Goal: Contribute content: Contribute content

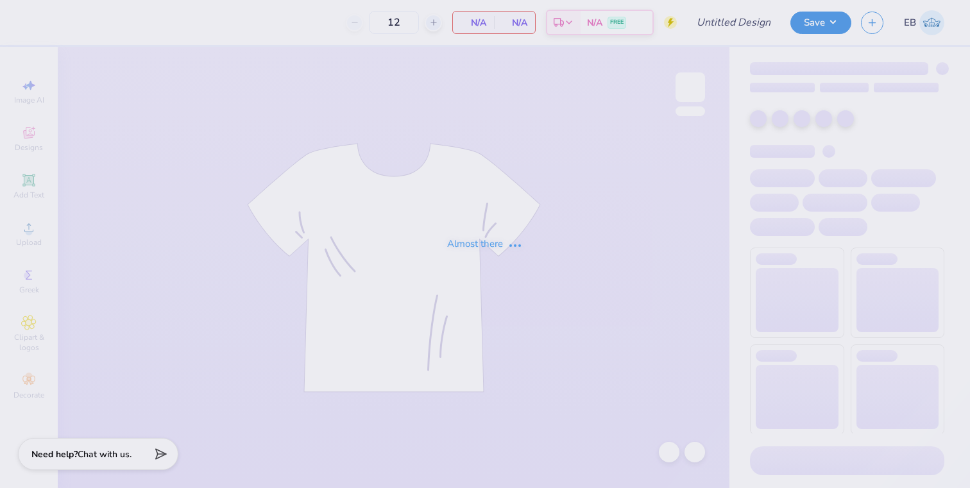
type input "BId Day 2025"
type input "150"
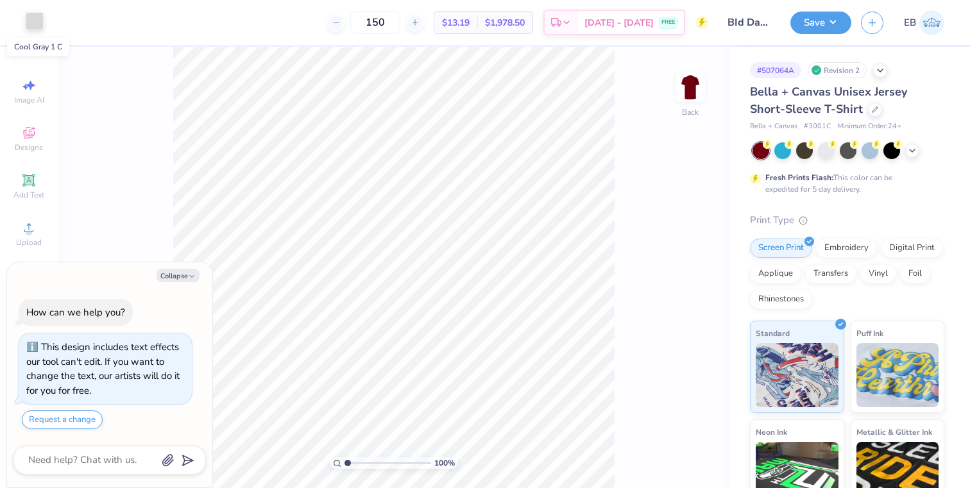
click at [35, 21] on div at bounding box center [35, 21] width 18 height 18
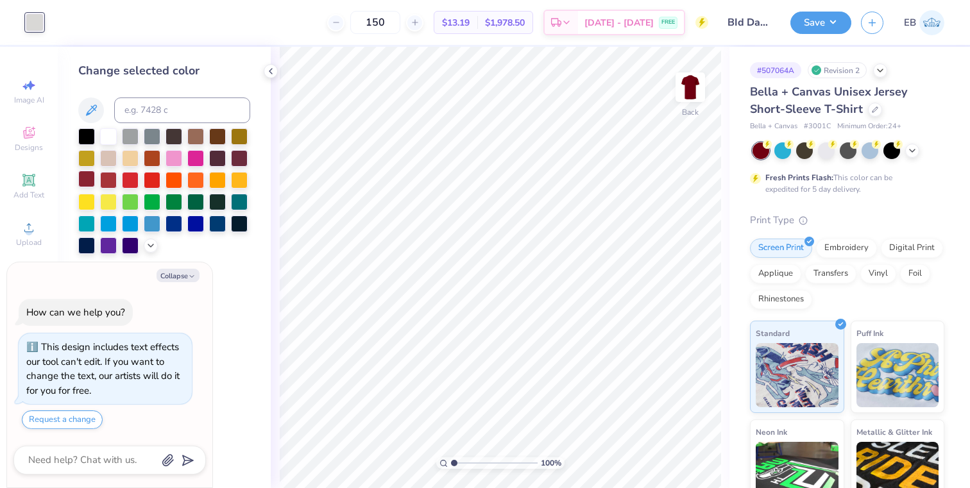
click at [85, 181] on div at bounding box center [86, 179] width 17 height 17
click at [868, 112] on div at bounding box center [875, 108] width 14 height 14
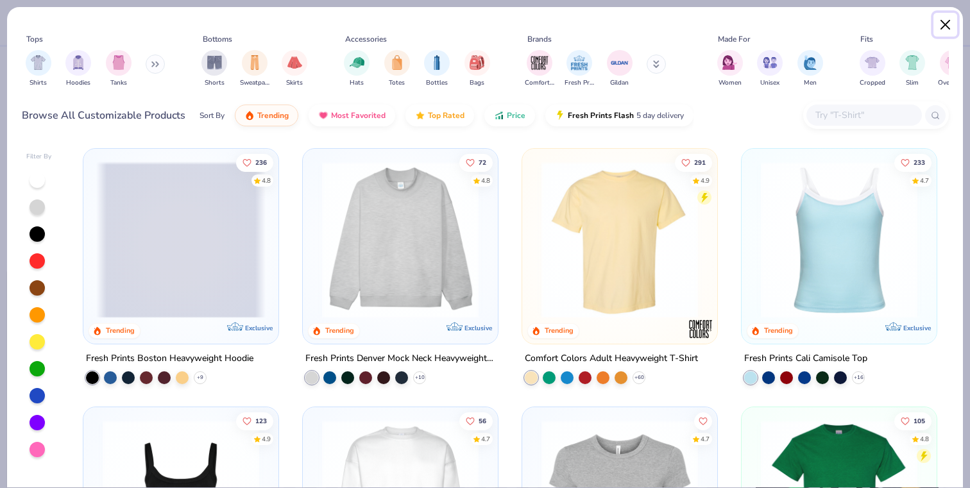
click at [948, 17] on button "Close" at bounding box center [945, 25] width 24 height 24
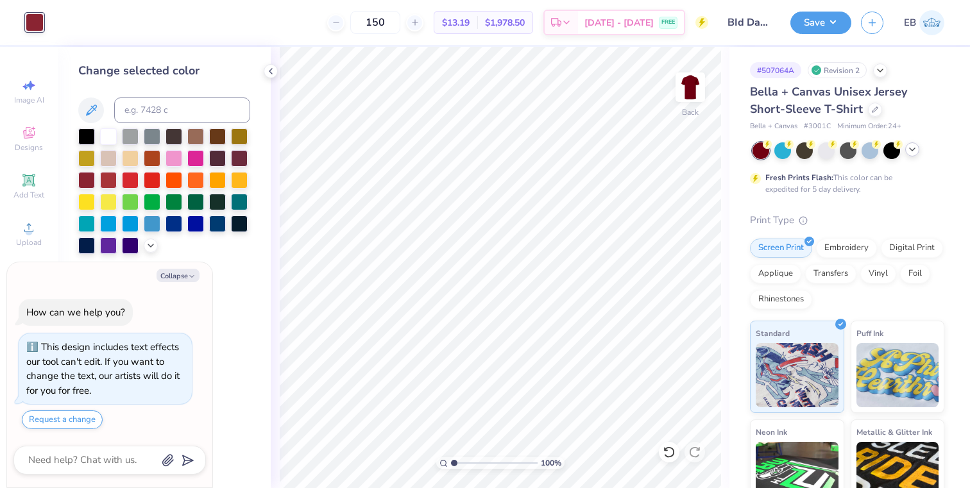
click at [912, 150] on polyline at bounding box center [911, 149] width 5 height 3
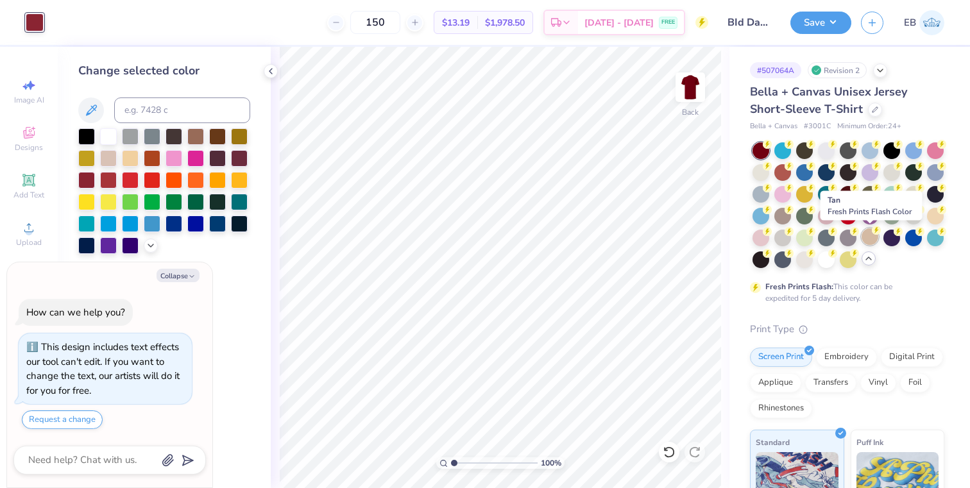
click at [870, 240] on div at bounding box center [869, 236] width 17 height 17
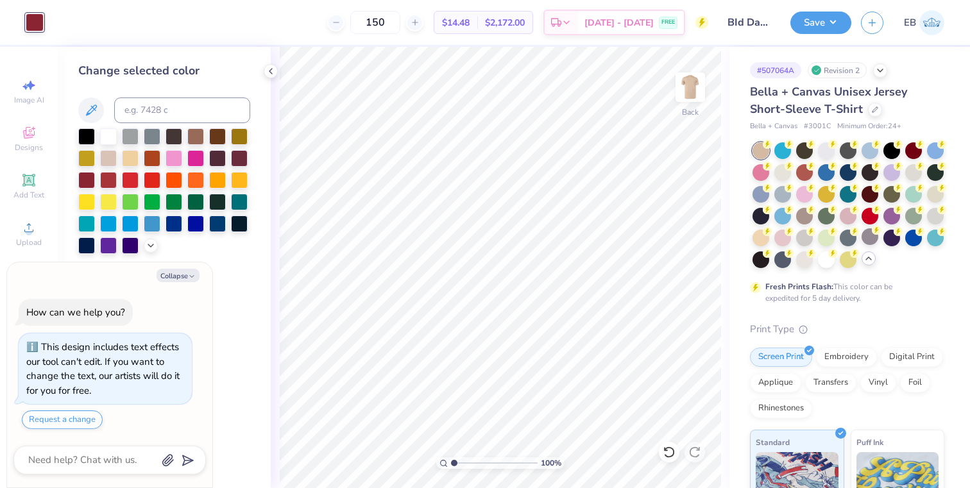
click at [871, 262] on icon at bounding box center [868, 258] width 10 height 10
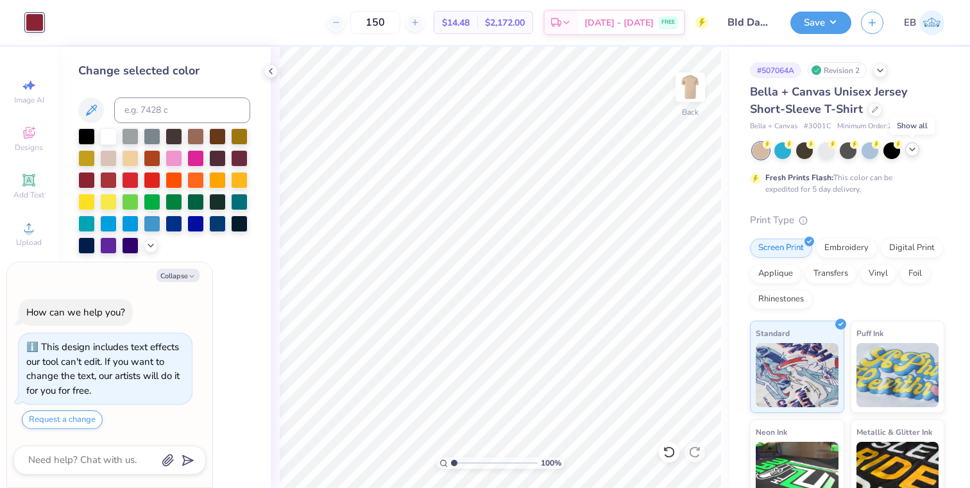
click at [916, 146] on icon at bounding box center [912, 149] width 10 height 10
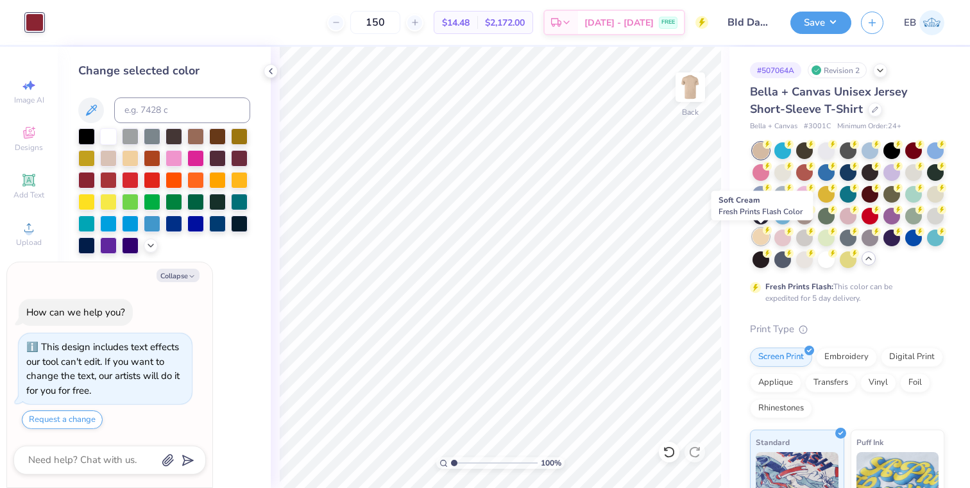
click at [757, 244] on div at bounding box center [760, 236] width 17 height 17
click at [273, 67] on icon at bounding box center [271, 71] width 10 height 10
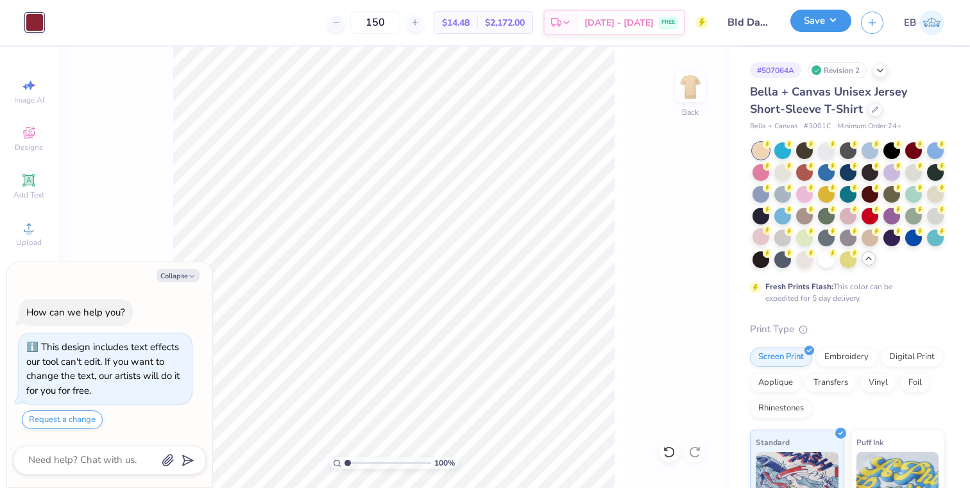
click at [824, 28] on button "Save" at bounding box center [820, 21] width 61 height 22
type textarea "x"
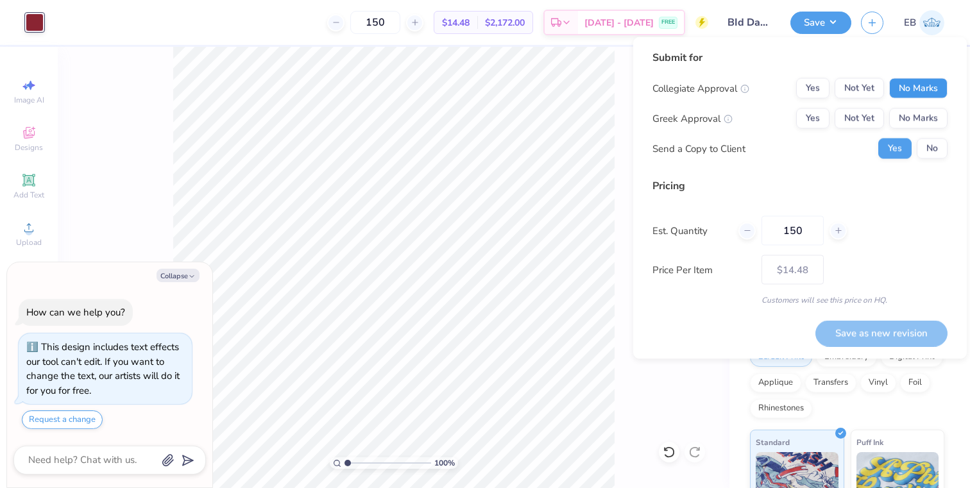
click at [898, 88] on button "No Marks" at bounding box center [918, 88] width 58 height 21
click at [796, 110] on div "Yes Not Yet No Marks" at bounding box center [871, 118] width 151 height 21
click at [817, 117] on button "Yes" at bounding box center [812, 118] width 33 height 21
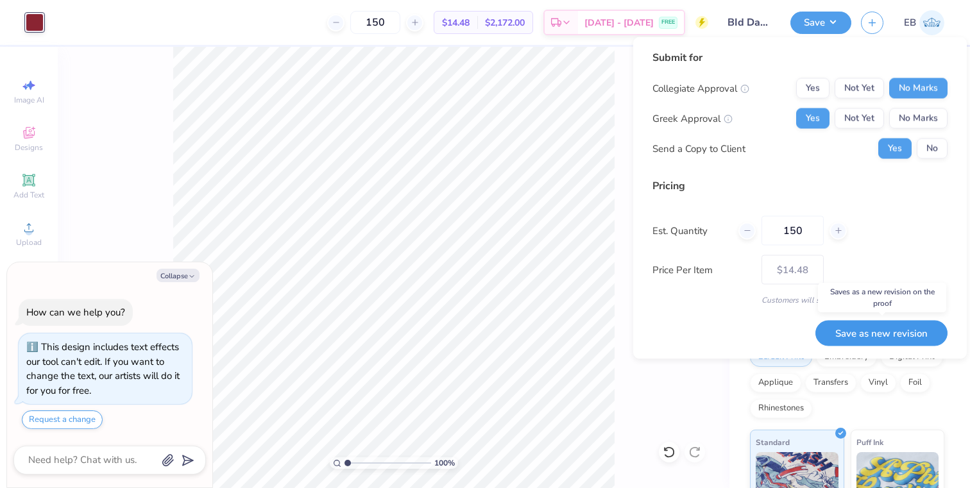
click at [847, 331] on button "Save as new revision" at bounding box center [881, 333] width 132 height 26
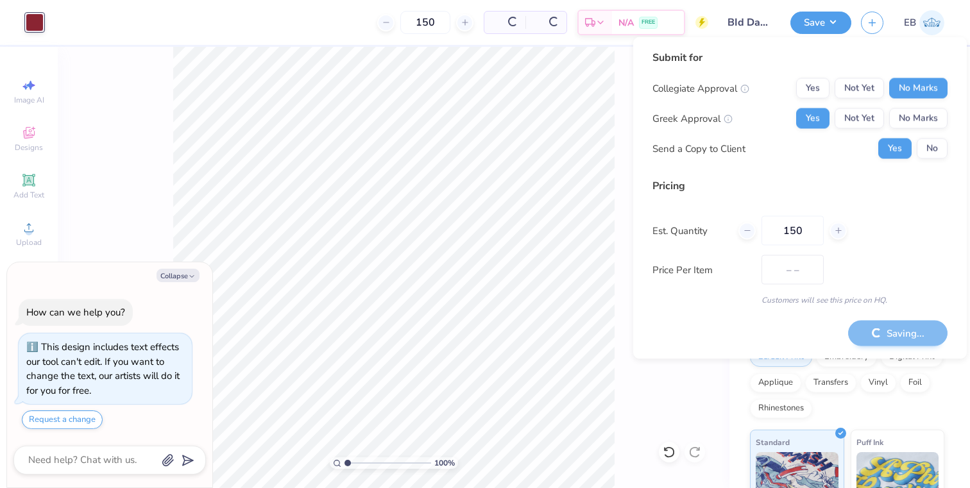
type input "$14.48"
type textarea "x"
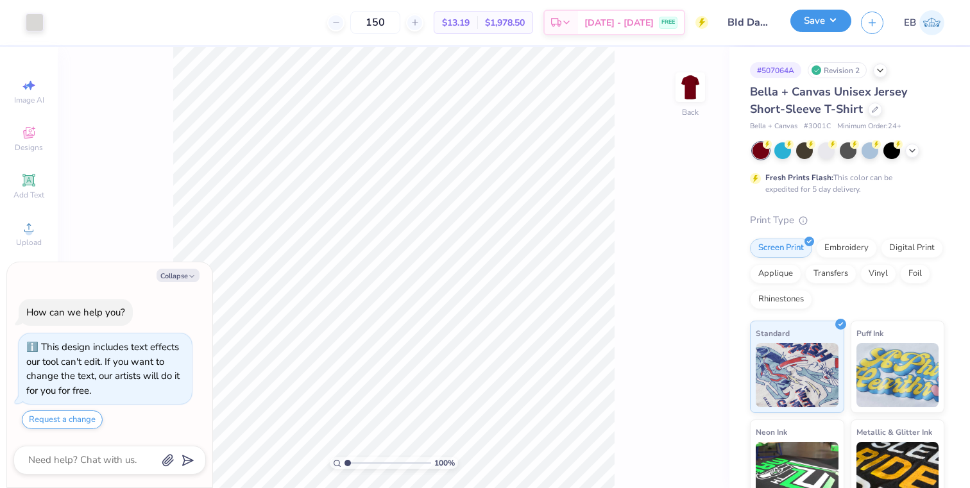
click at [840, 28] on button "Save" at bounding box center [820, 21] width 61 height 22
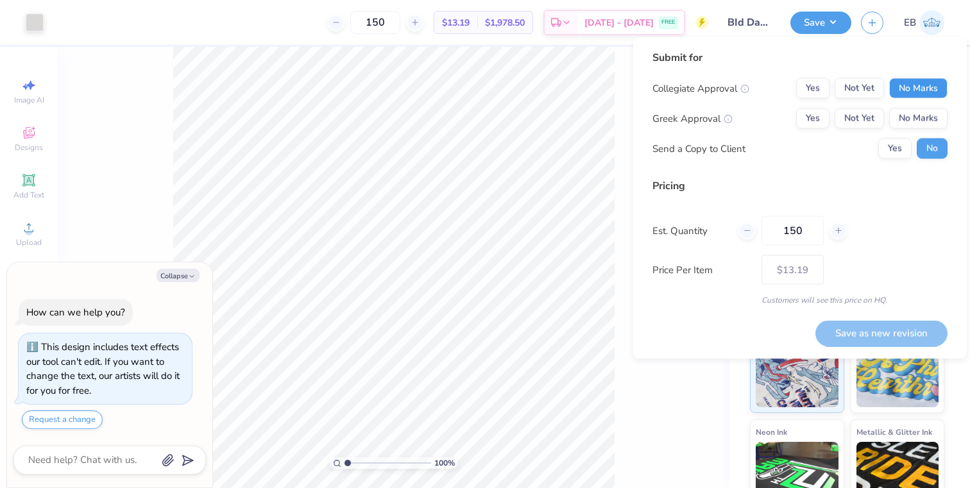
click at [907, 94] on button "No Marks" at bounding box center [918, 88] width 58 height 21
click at [618, 117] on div "100 % Back" at bounding box center [393, 267] width 671 height 441
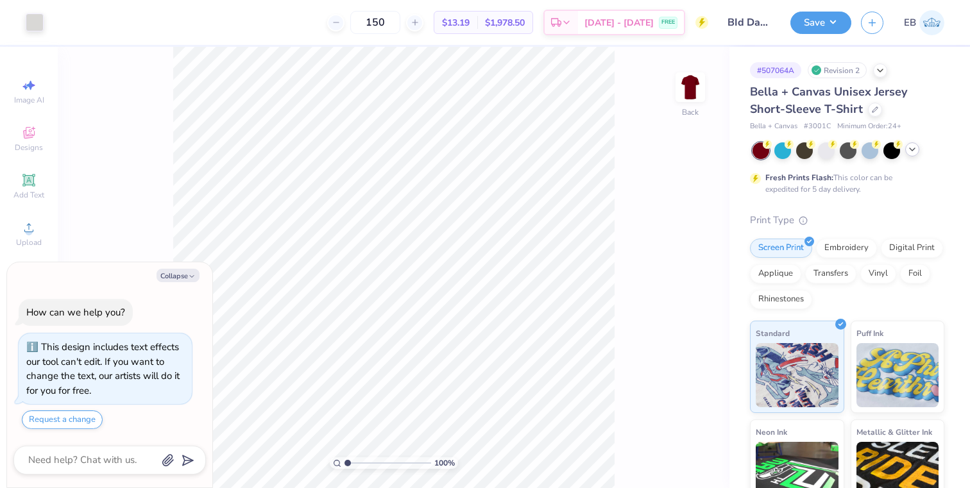
click at [912, 152] on icon at bounding box center [912, 149] width 10 height 10
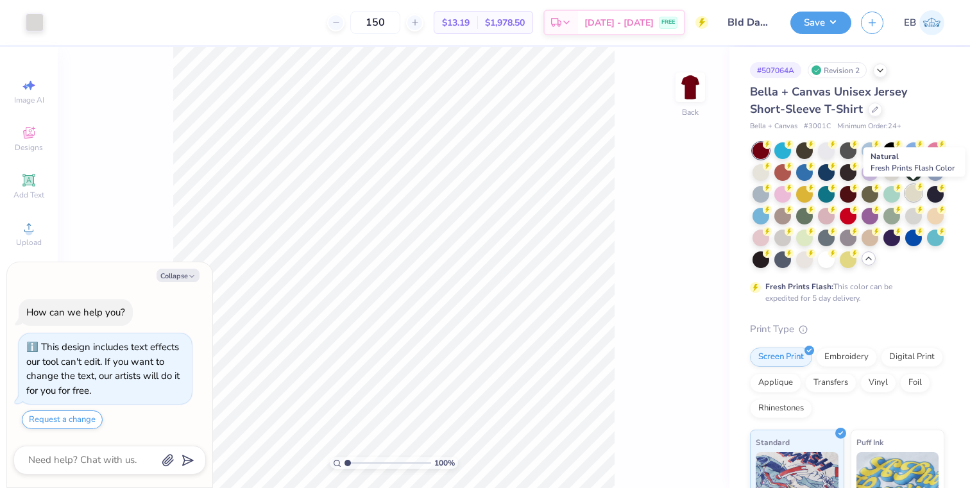
click at [909, 197] on div at bounding box center [913, 193] width 17 height 17
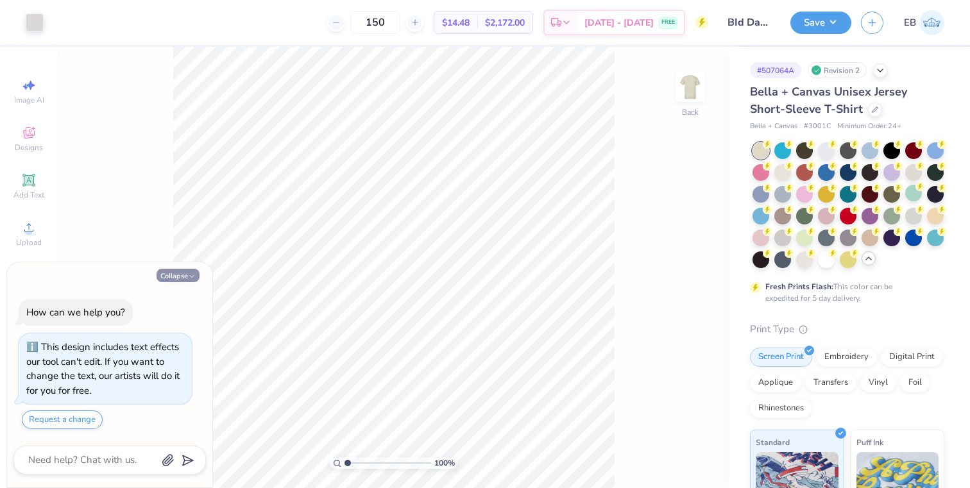
click at [190, 274] on icon "button" at bounding box center [192, 277] width 8 height 8
type textarea "x"
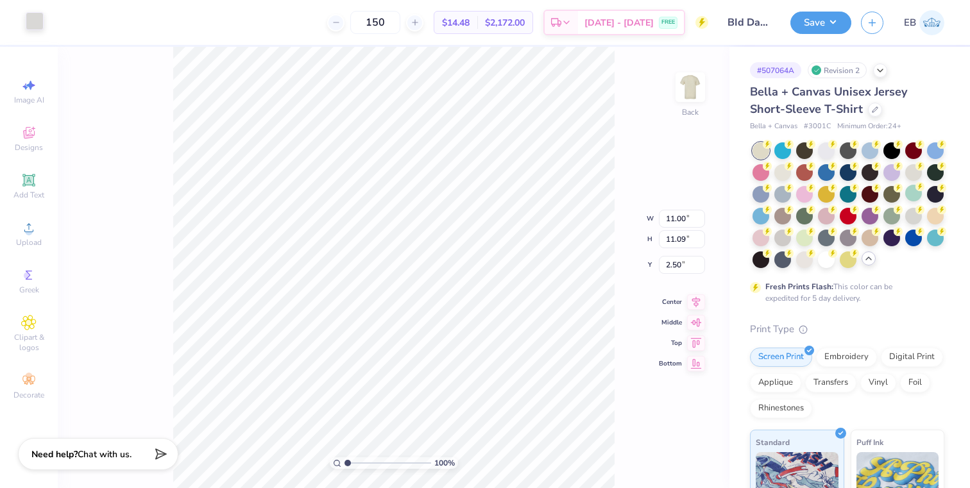
click at [29, 30] on div at bounding box center [35, 21] width 18 height 18
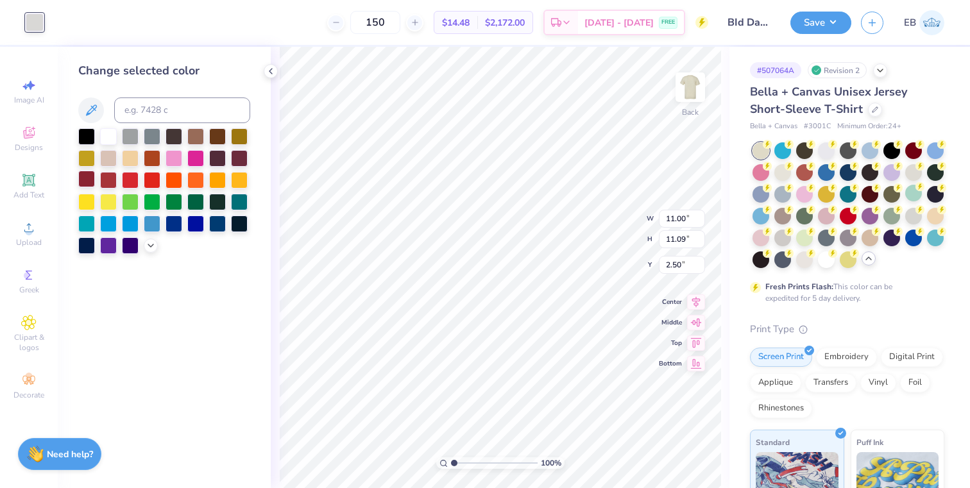
click at [83, 181] on div at bounding box center [86, 179] width 17 height 17
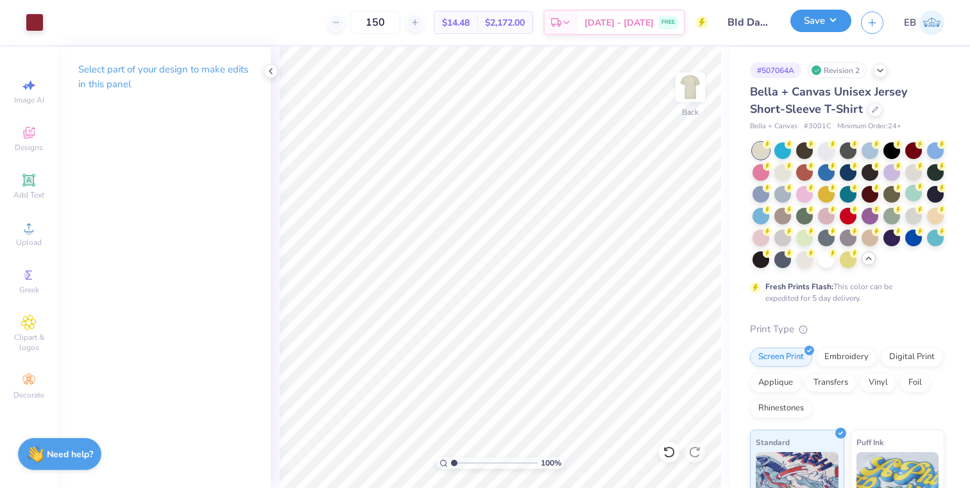
click at [825, 31] on div "Save" at bounding box center [820, 23] width 61 height 22
click at [823, 26] on button "Save" at bounding box center [820, 21] width 61 height 22
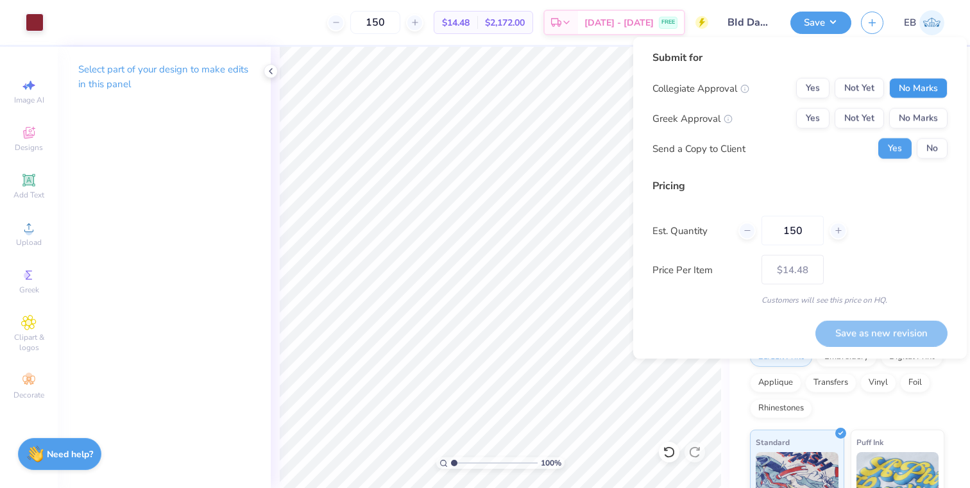
click at [931, 85] on button "No Marks" at bounding box center [918, 88] width 58 height 21
click at [802, 121] on button "Yes" at bounding box center [812, 118] width 33 height 21
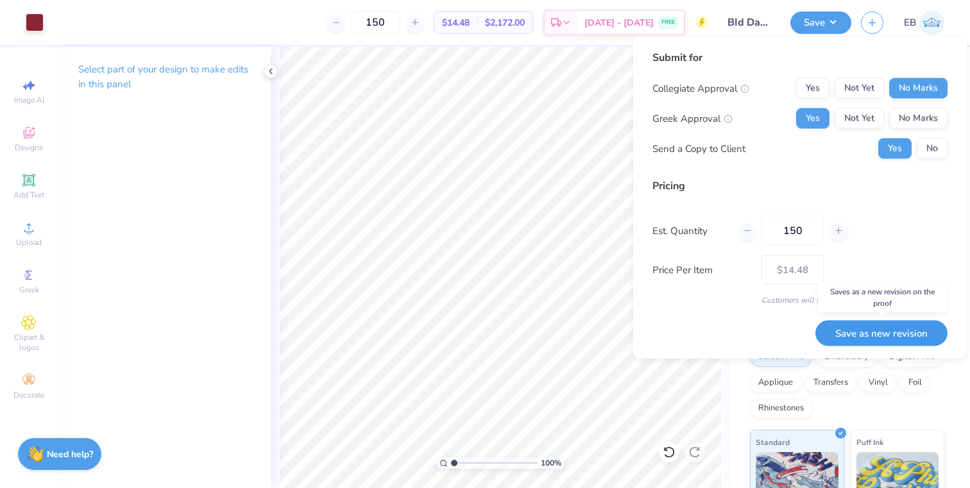
click at [880, 333] on button "Save as new revision" at bounding box center [881, 333] width 132 height 26
type input "$14.48"
